Goal: Navigation & Orientation: Find specific page/section

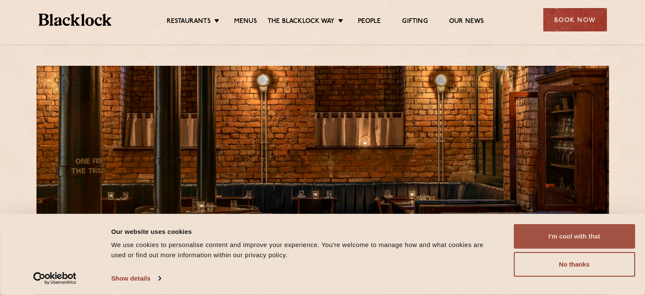
click at [571, 244] on button "I'm cool with that" at bounding box center [573, 236] width 121 height 25
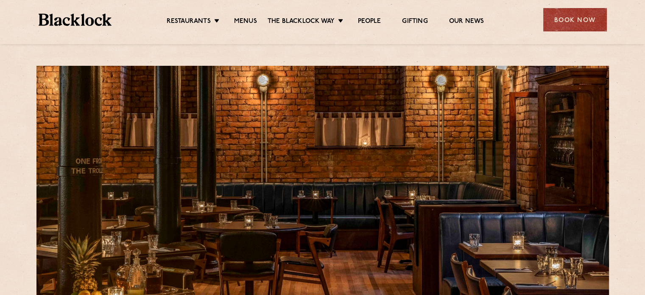
click at [244, 14] on ul "Restaurants [GEOGRAPHIC_DATA] [GEOGRAPHIC_DATA] [GEOGRAPHIC_DATA] [GEOGRAPHIC_D…" at bounding box center [324, 20] width 427 height 14
click at [243, 17] on link "Menus" at bounding box center [245, 21] width 23 height 9
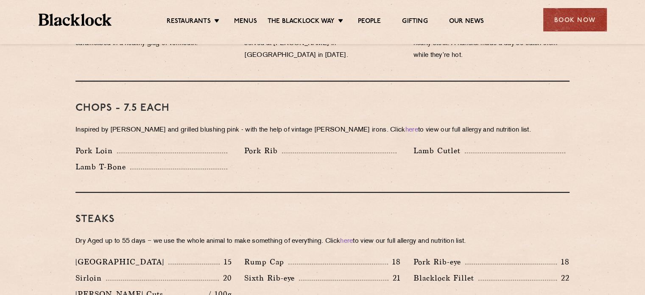
scroll to position [524, 0]
